Goal: Find specific page/section: Find specific page/section

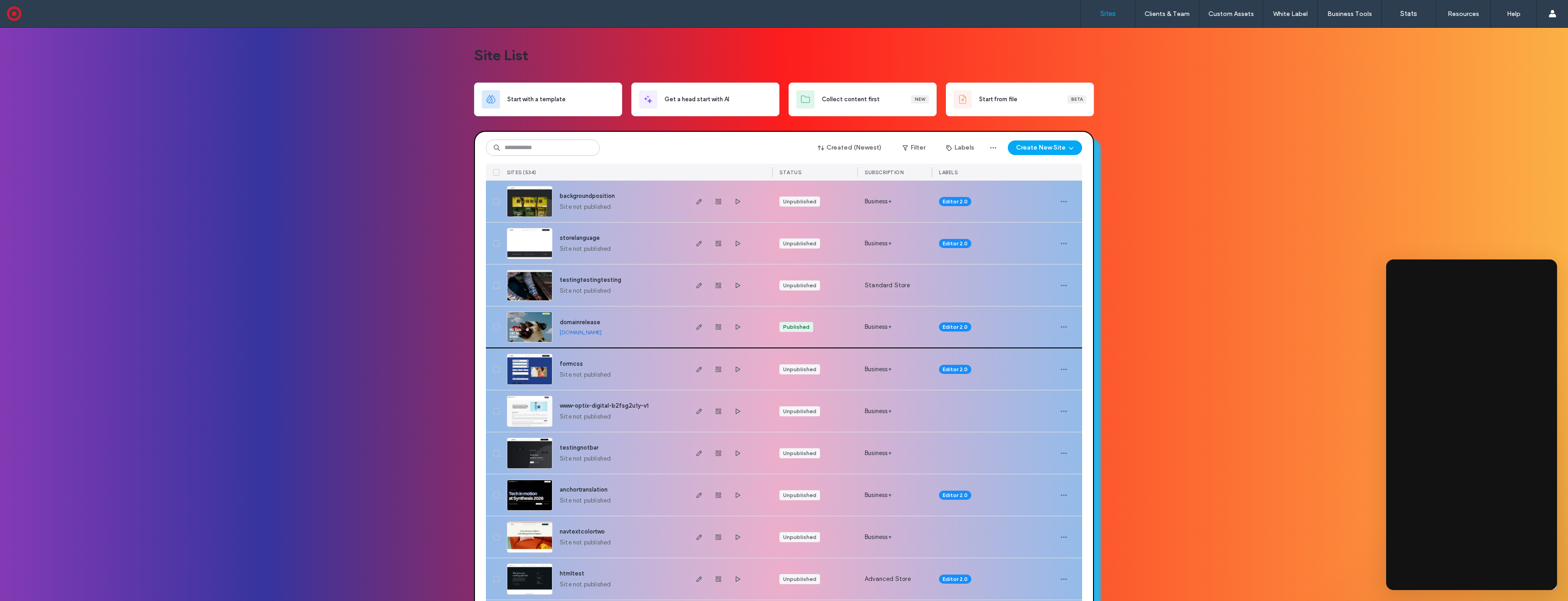
click at [614, 318] on div "domainrelease domainrelease.multiscreensite.com" at bounding box center [620, 326] width 134 height 41
click at [580, 322] on span "domainrelease" at bounding box center [580, 322] width 41 height 7
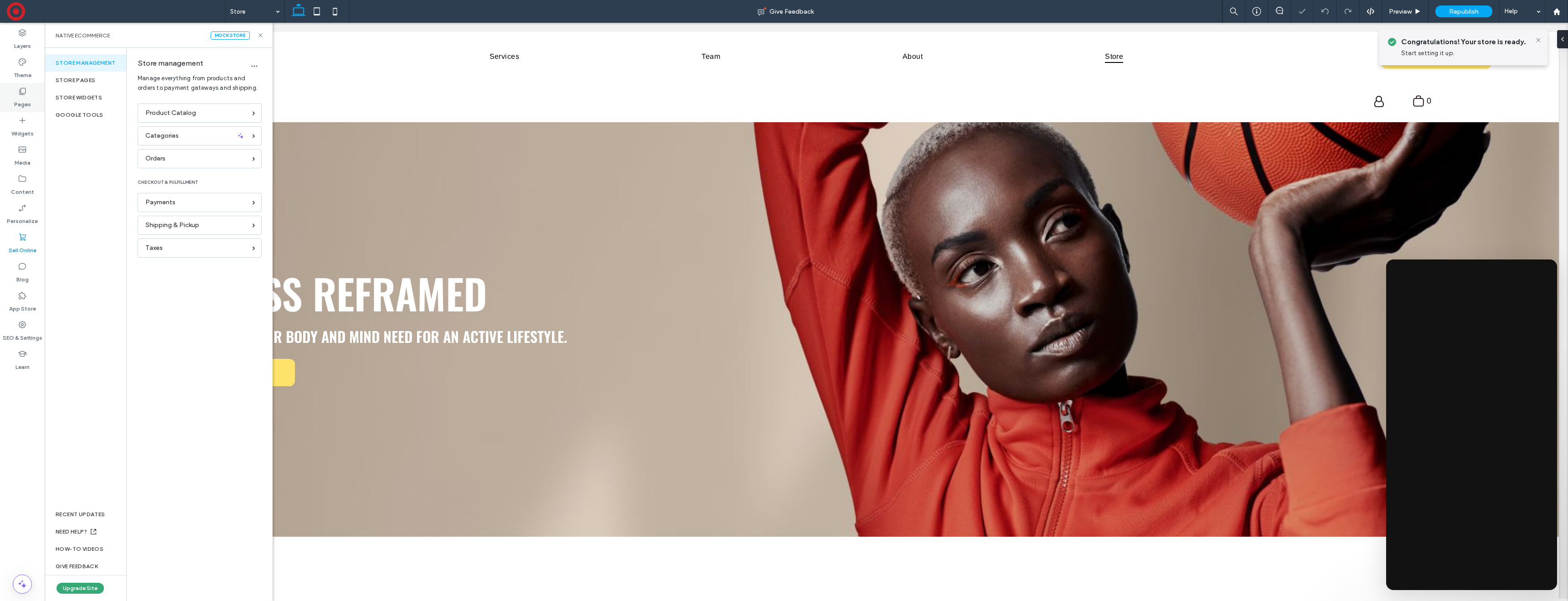
click at [25, 93] on use at bounding box center [23, 91] width 6 height 7
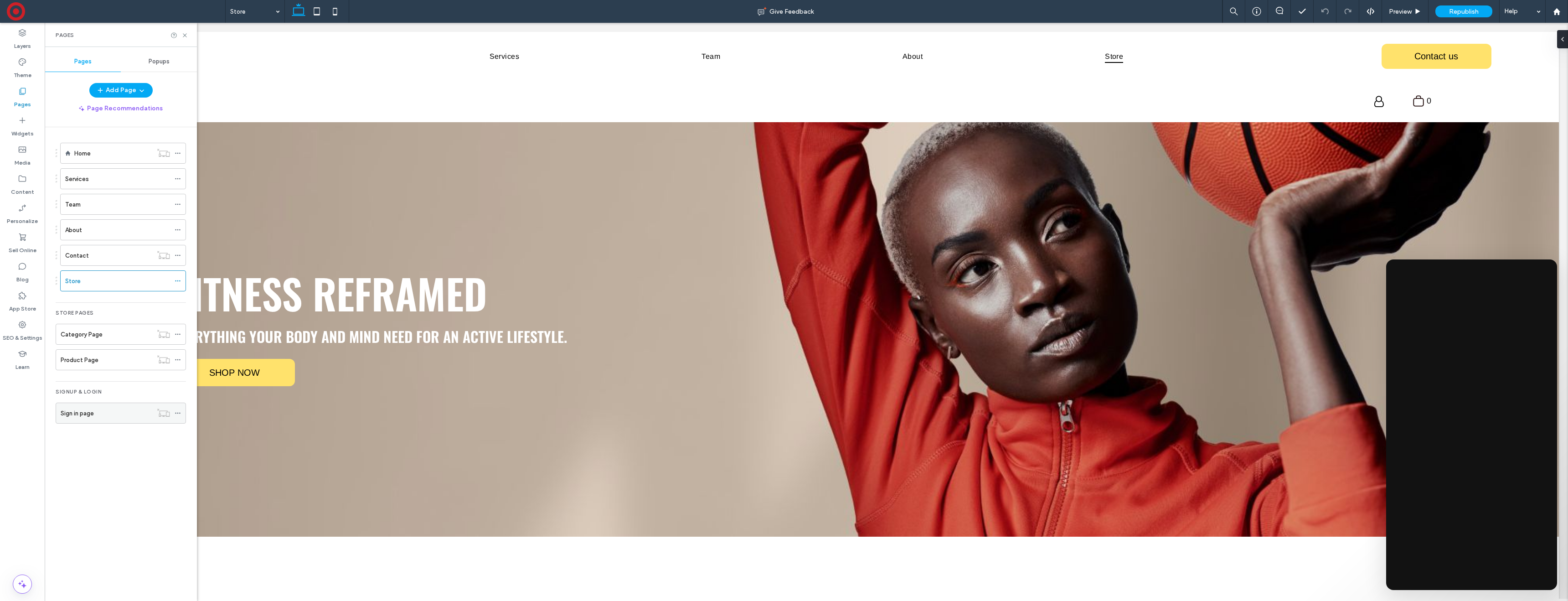
click at [83, 409] on label "Sign in page" at bounding box center [77, 413] width 33 height 16
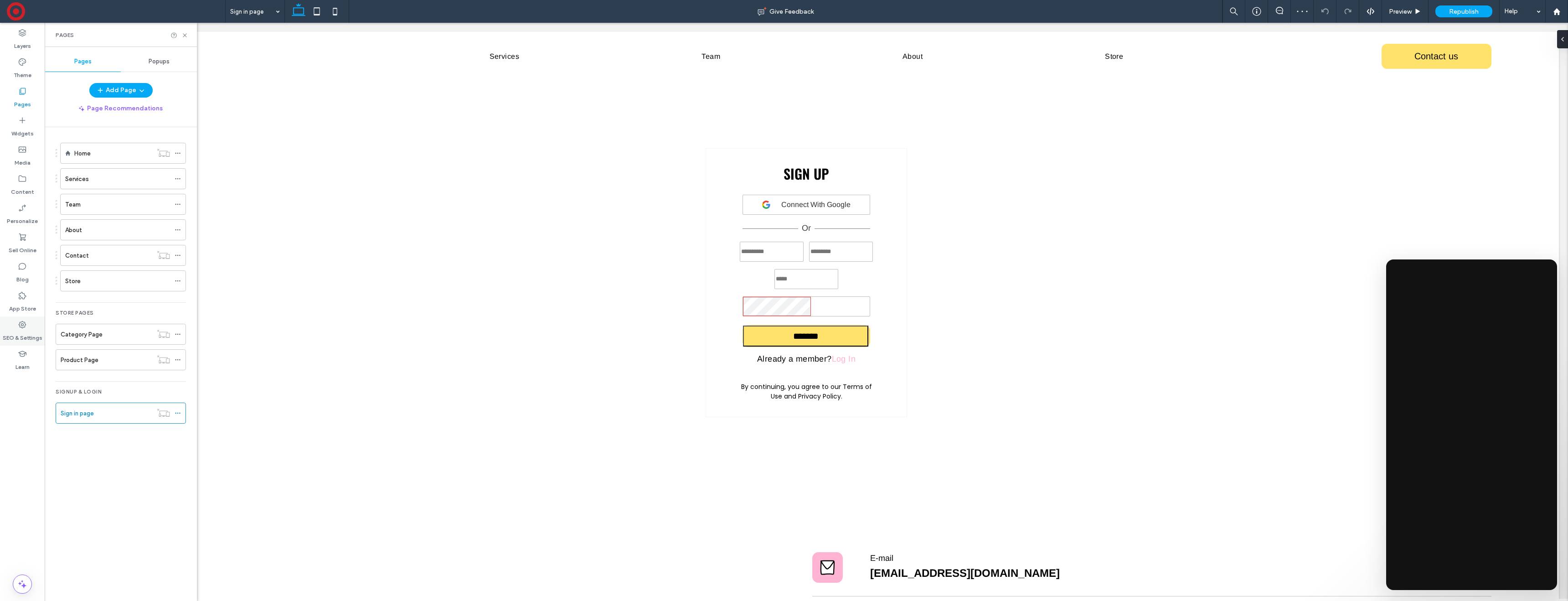
click at [20, 334] on label "SEO & Settings" at bounding box center [22, 336] width 40 height 13
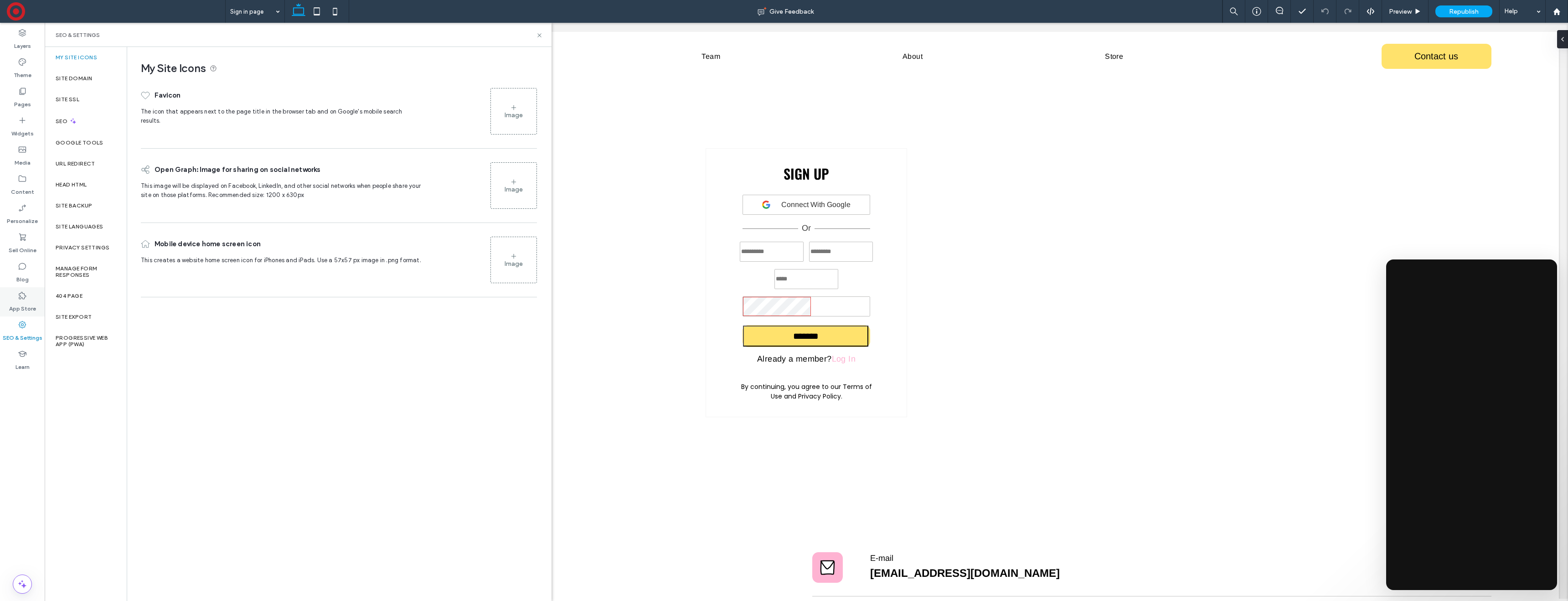
click at [26, 298] on icon at bounding box center [22, 295] width 9 height 9
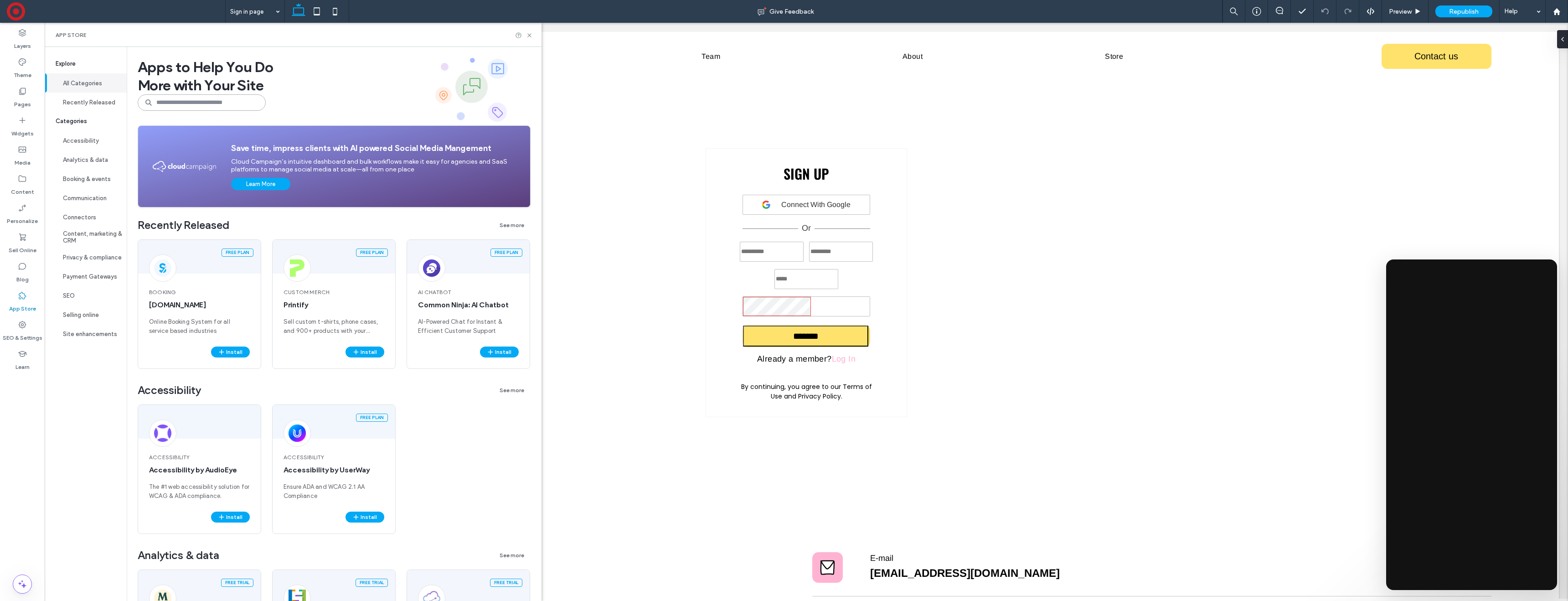
click at [205, 105] on input at bounding box center [201, 102] width 128 height 16
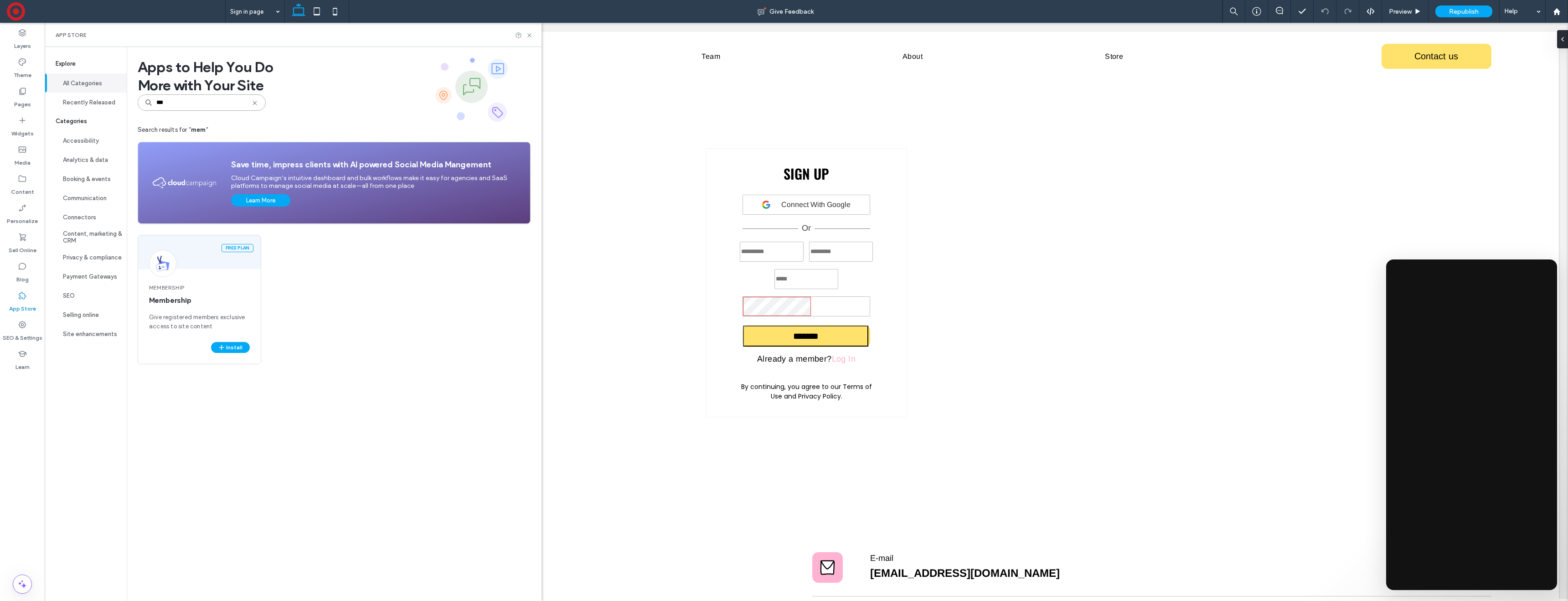
type input "***"
